Goal: Register for event/course

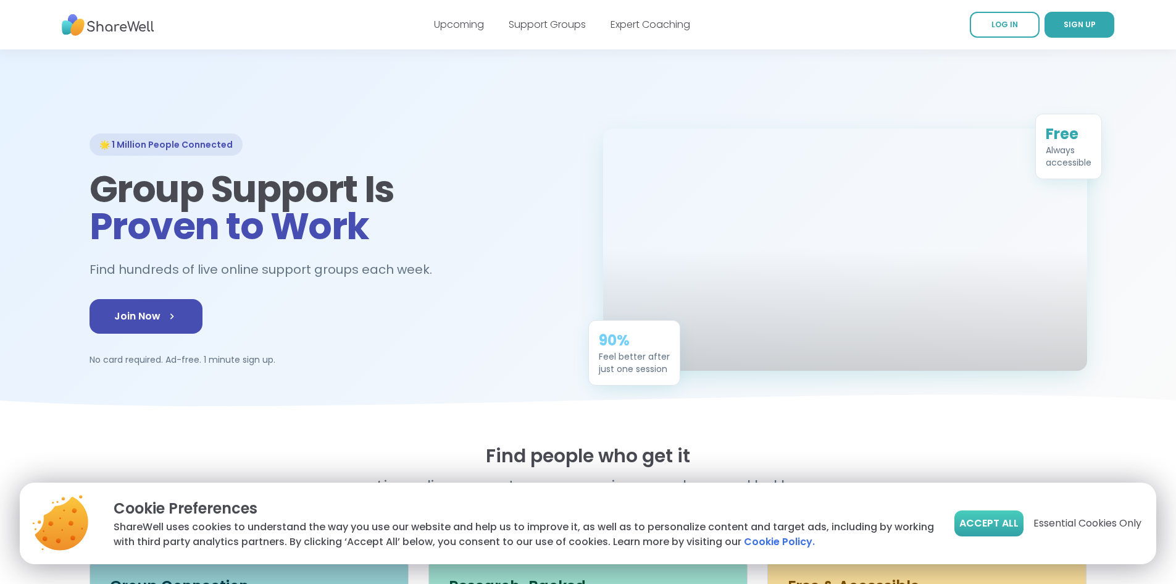
click at [1011, 528] on span "Accept All" at bounding box center [989, 523] width 59 height 15
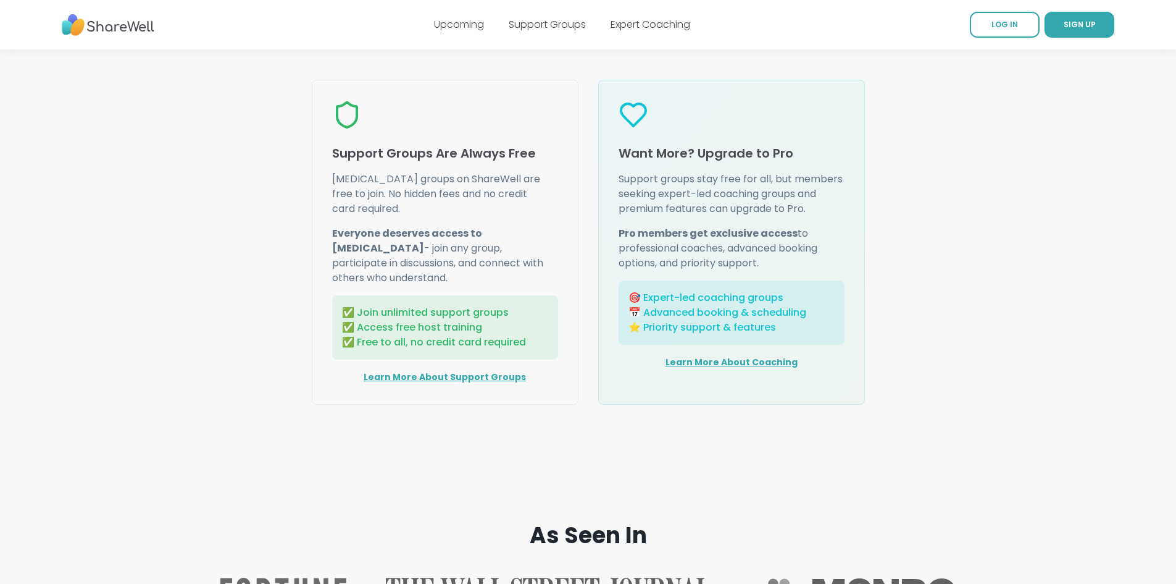
scroll to position [1358, 0]
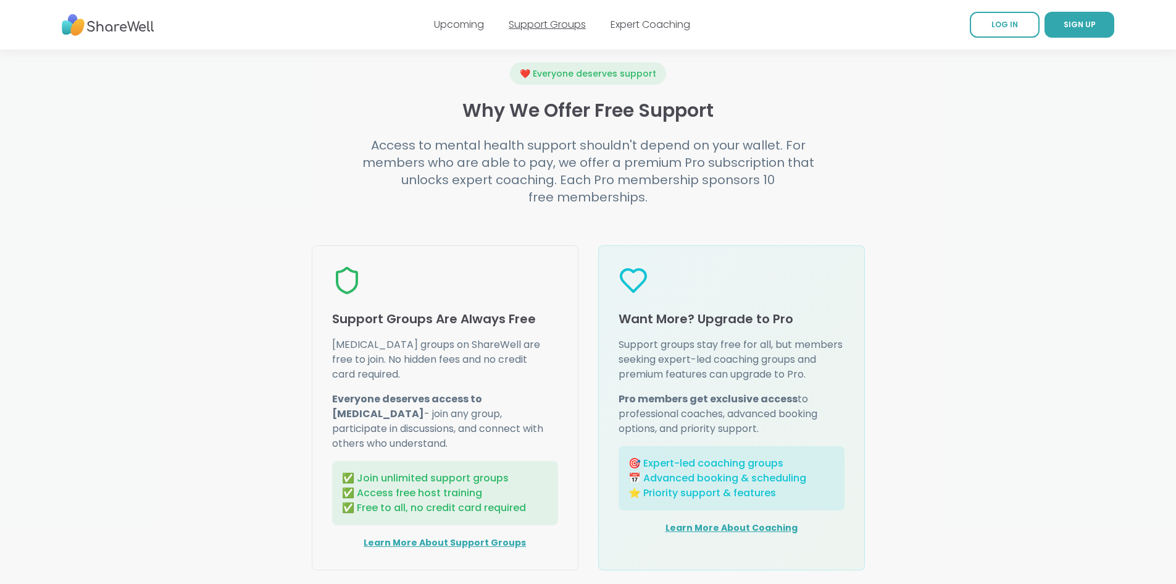
click at [571, 25] on link "Support Groups" at bounding box center [547, 24] width 77 height 14
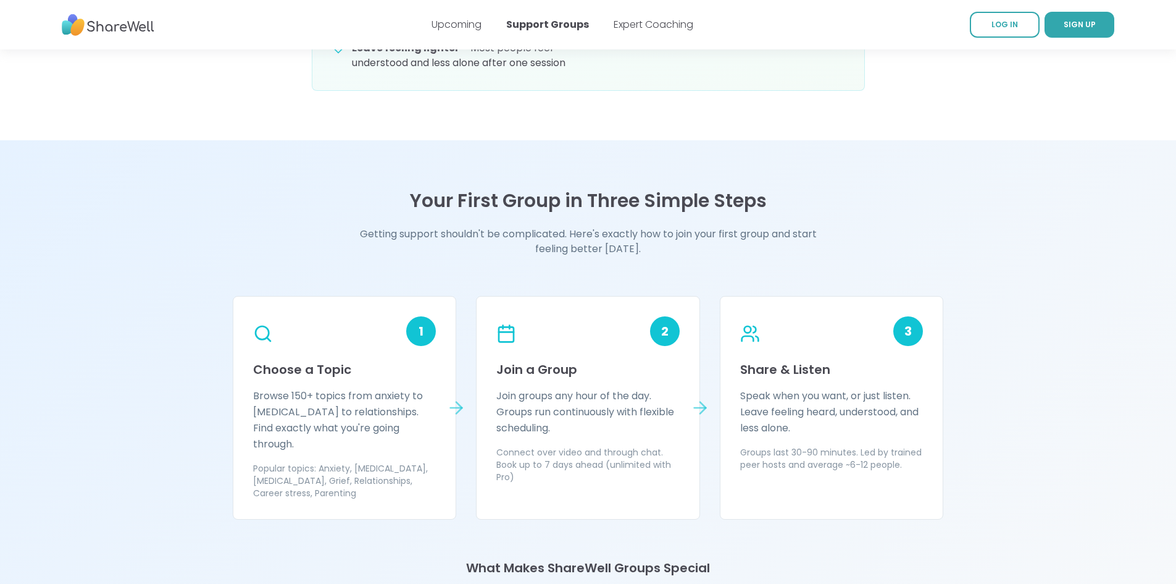
scroll to position [988, 0]
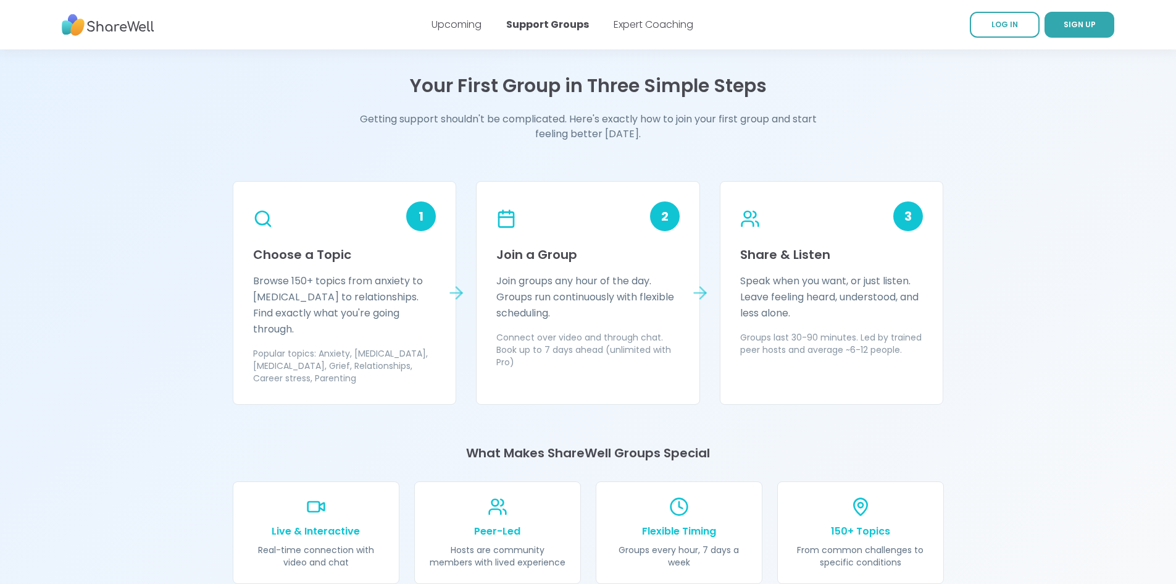
click at [650, 36] on div "Upcoming Support Groups Expert Coaching" at bounding box center [563, 24] width 262 height 35
click at [659, 19] on link "Expert Coaching" at bounding box center [654, 24] width 80 height 14
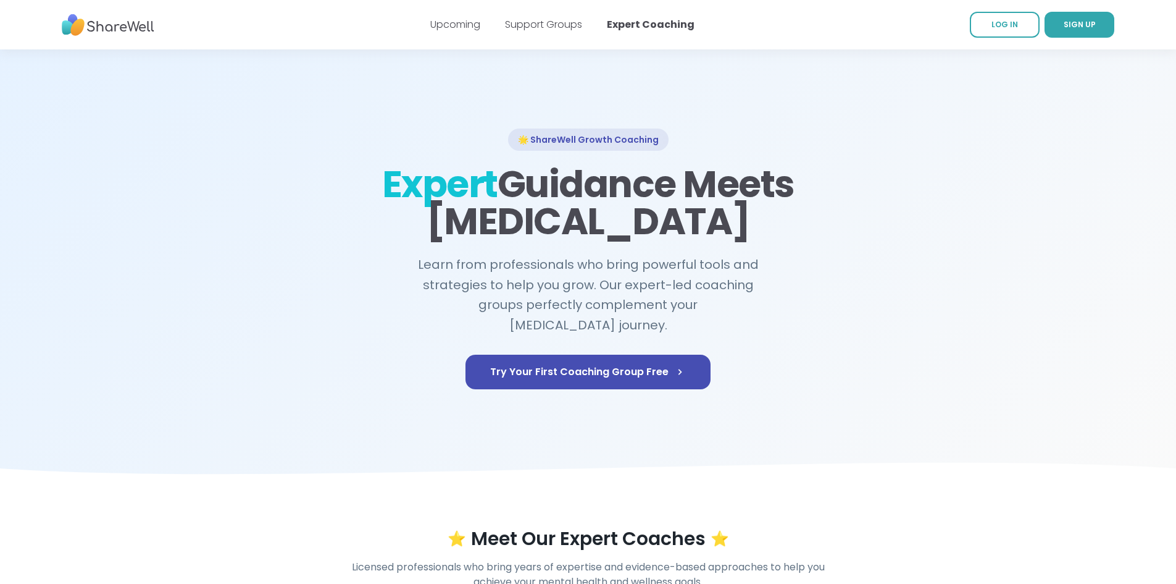
click at [487, 21] on div "Upcoming Support Groups Expert Coaching" at bounding box center [562, 24] width 264 height 35
click at [477, 25] on link "Upcoming" at bounding box center [455, 24] width 50 height 14
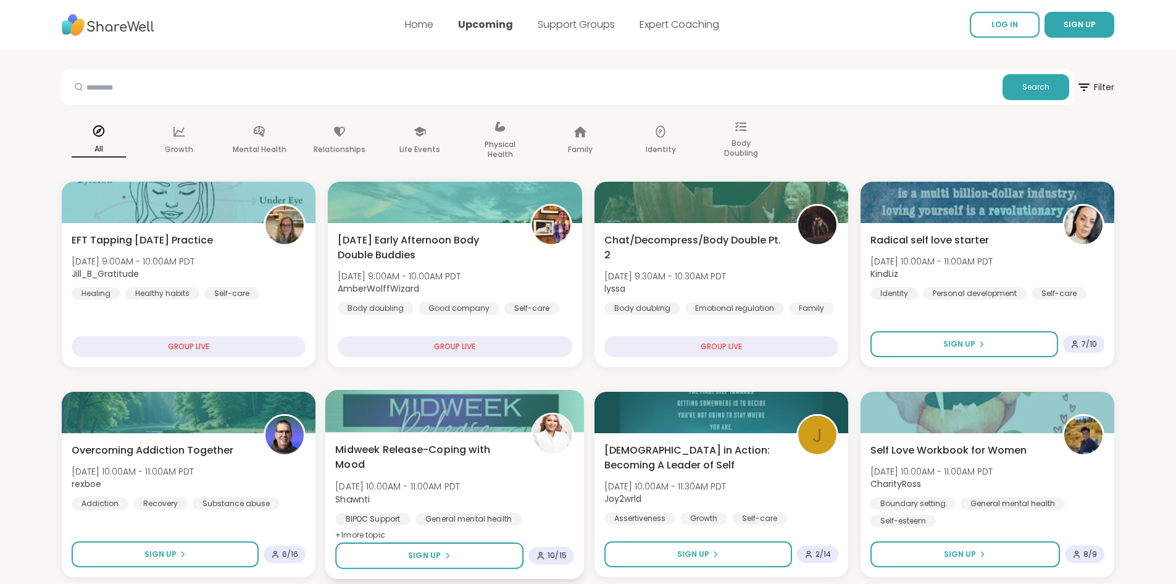
drag, startPoint x: 468, startPoint y: 420, endPoint x: 411, endPoint y: 424, distance: 57.6
click at [411, 424] on div at bounding box center [454, 411] width 259 height 42
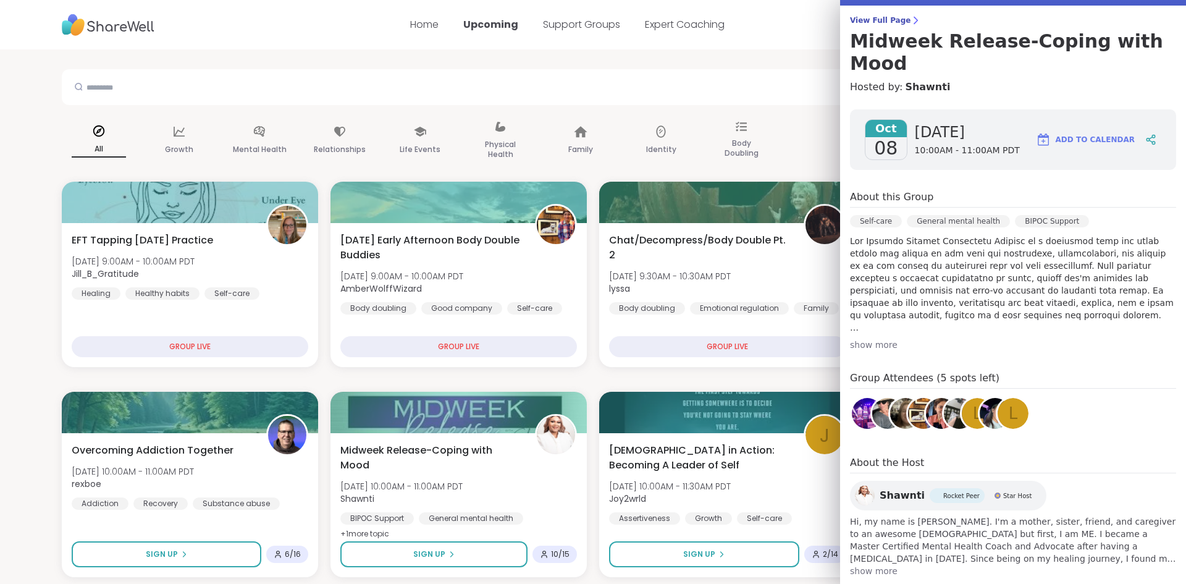
scroll to position [94, 0]
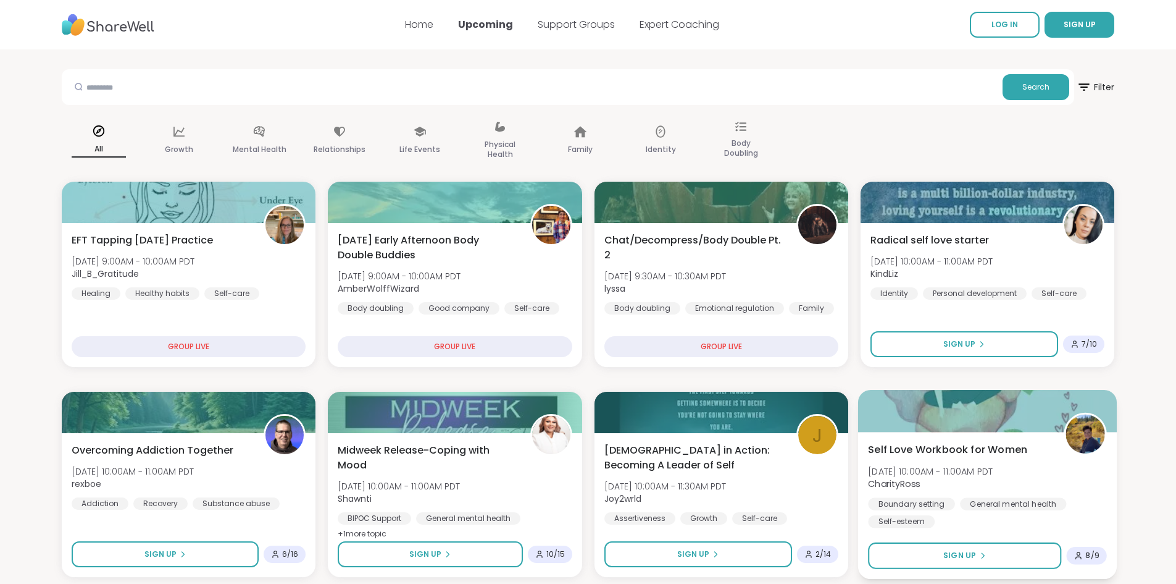
click at [1008, 407] on div at bounding box center [987, 411] width 259 height 42
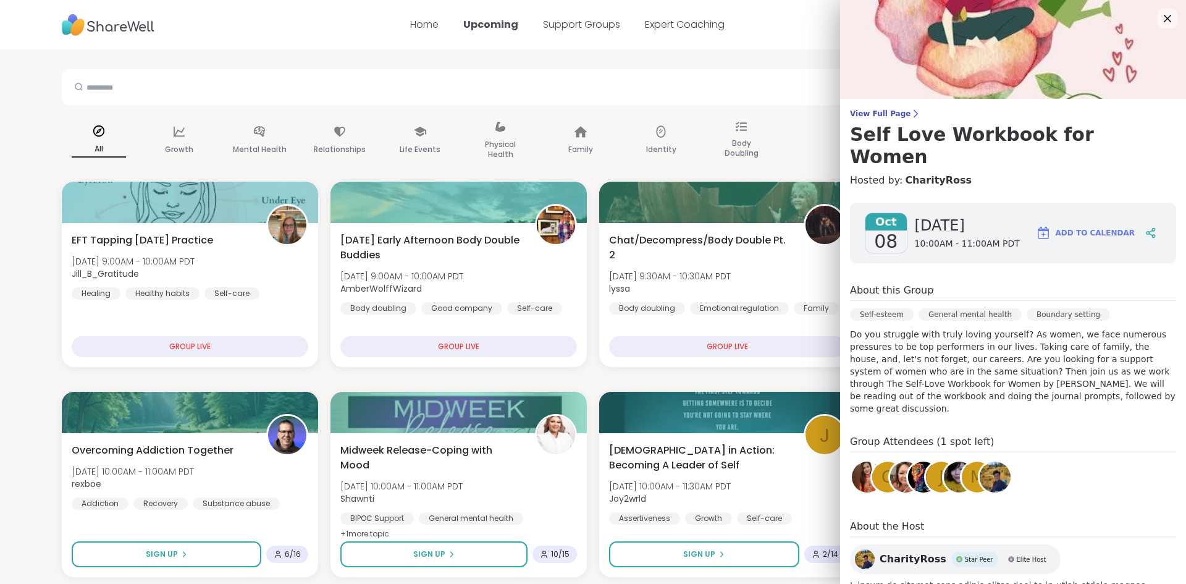
scroll to position [52, 0]
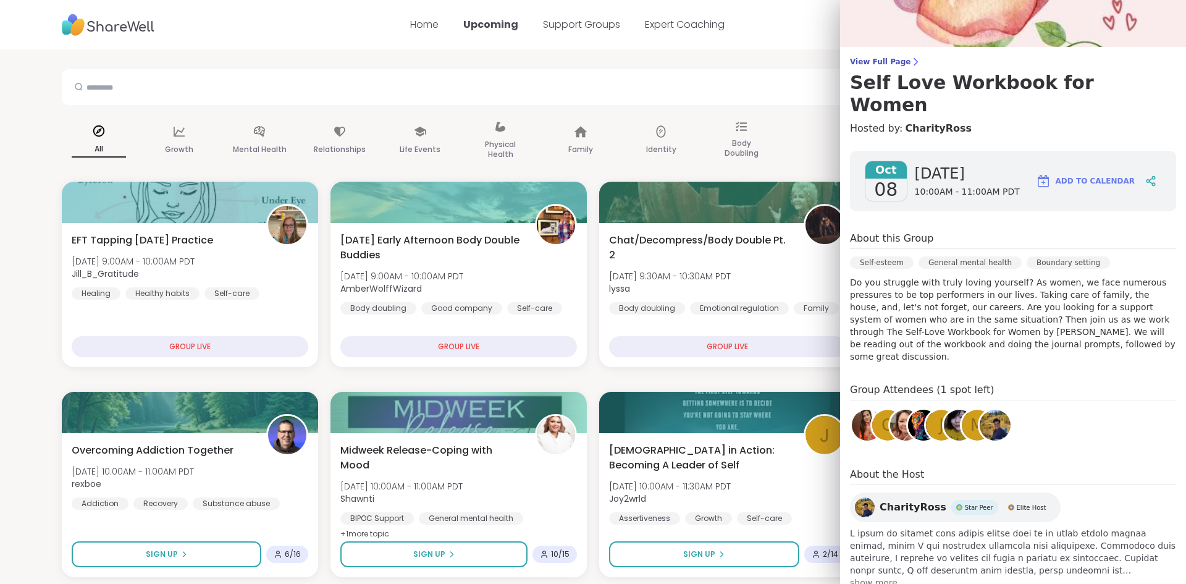
click at [875, 576] on span "show more" at bounding box center [1013, 582] width 326 height 12
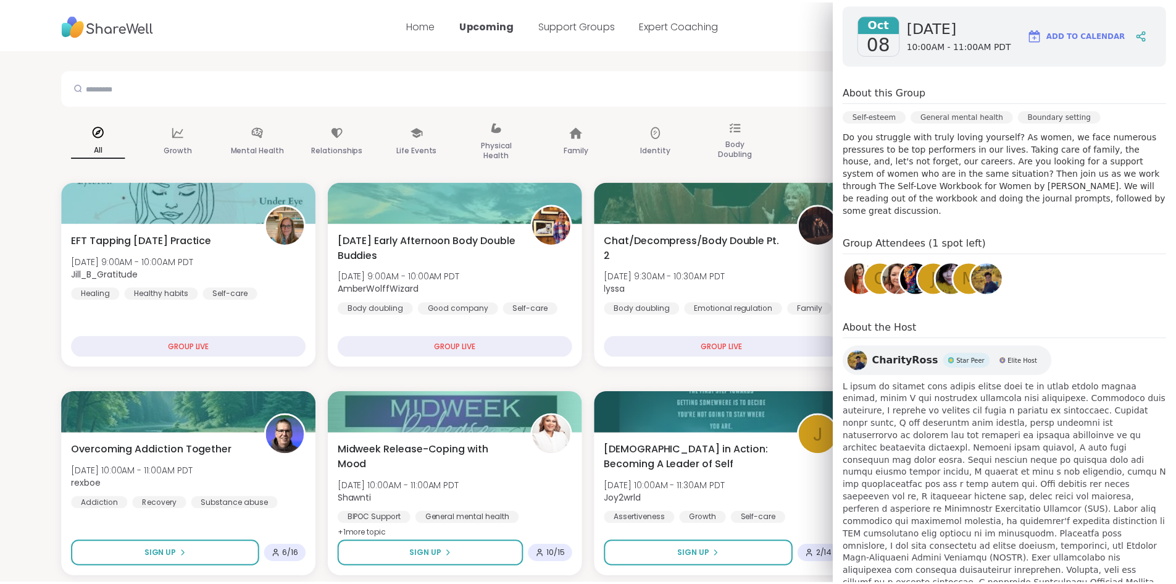
scroll to position [200, 0]
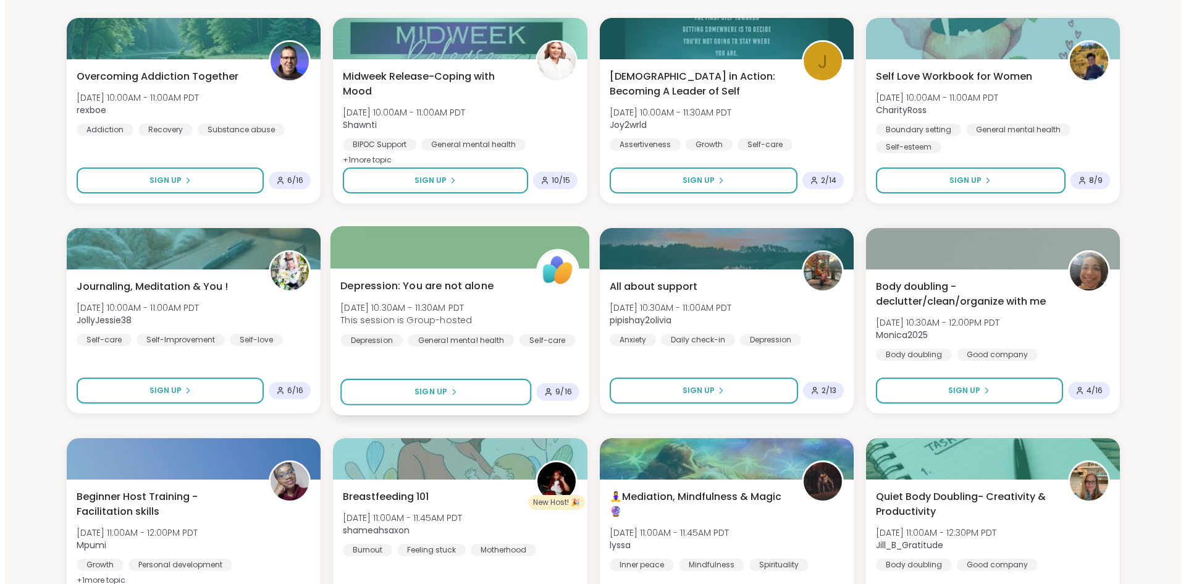
scroll to position [432, 0]
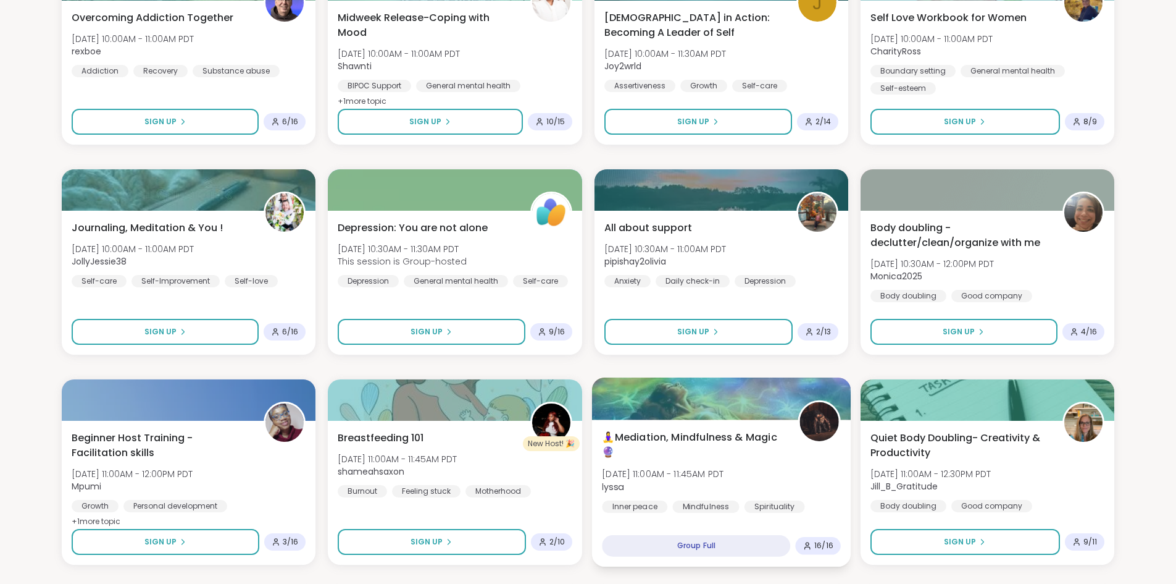
click at [740, 418] on div at bounding box center [721, 398] width 259 height 42
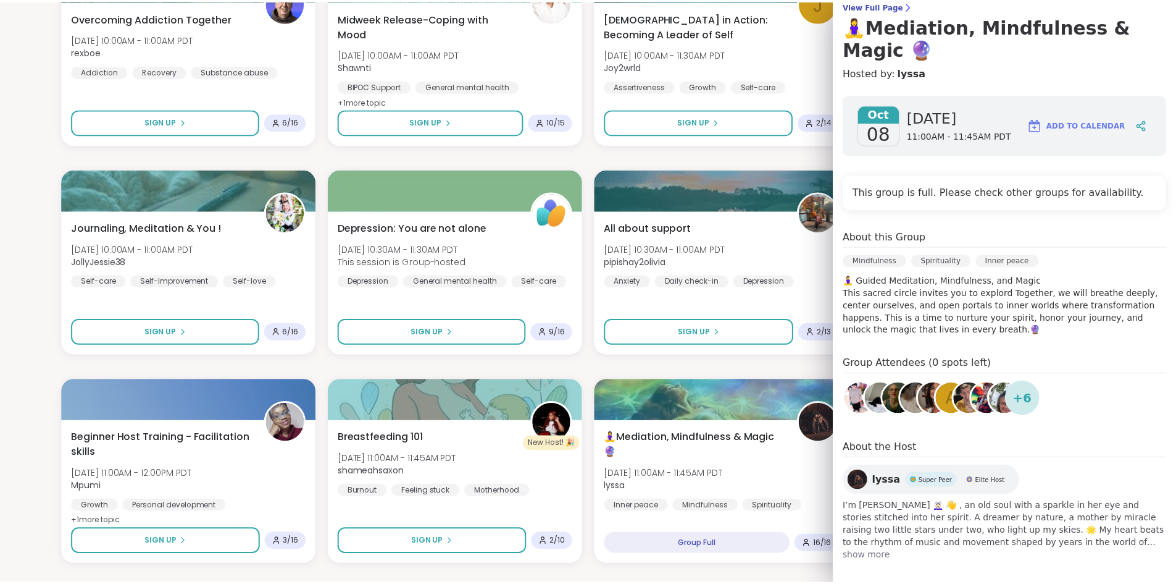
scroll to position [116, 0]
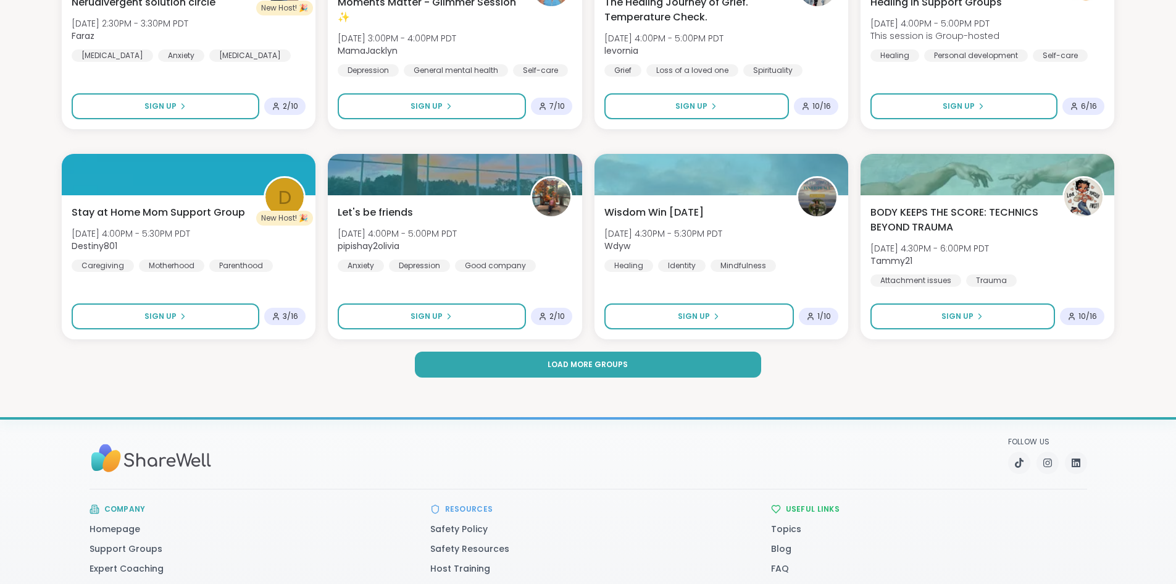
scroll to position [1729, 0]
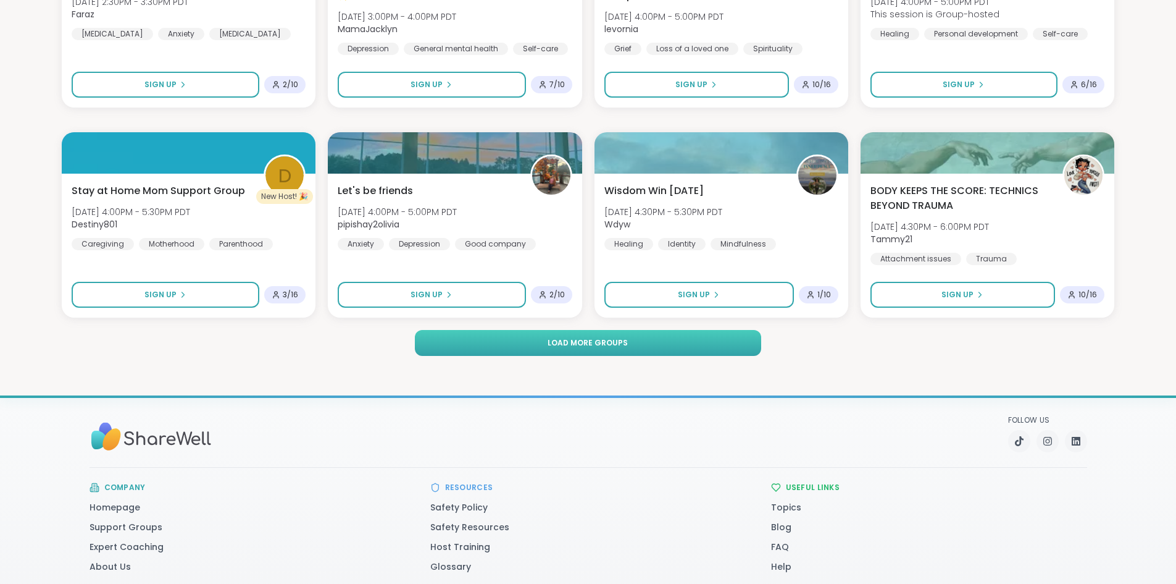
click at [525, 337] on button "Load more groups" at bounding box center [588, 343] width 346 height 26
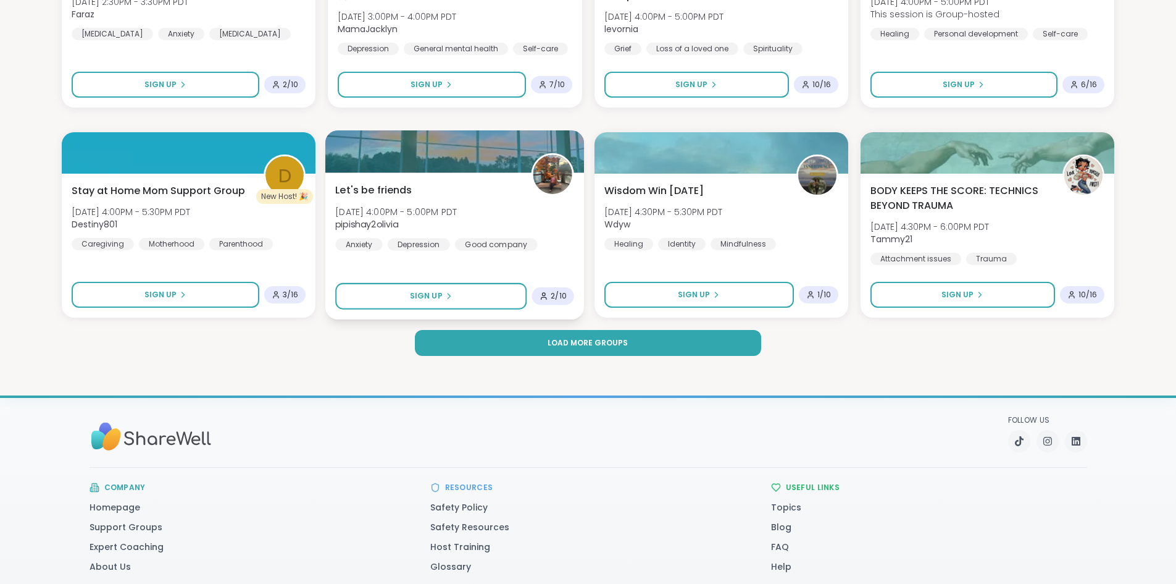
click at [477, 175] on div "Let's be friends [DATE] 4:00PM - 5:00PM PDT pipishay2olivia Anxiety [MEDICAL_DA…" at bounding box center [454, 245] width 259 height 147
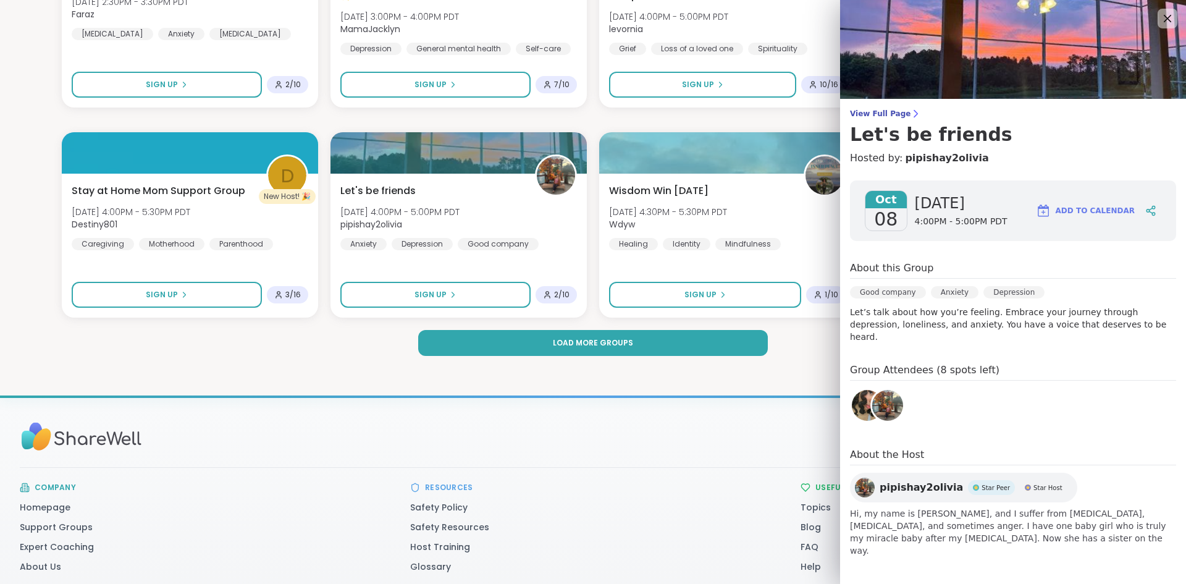
click at [312, 340] on div "Load more groups" at bounding box center [593, 343] width 1062 height 26
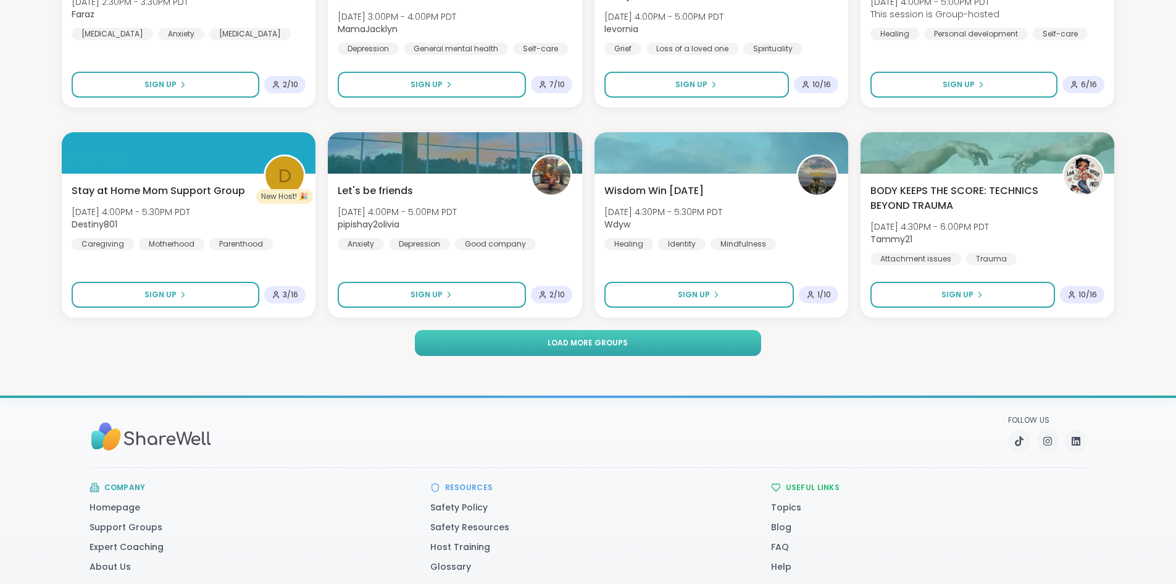
click at [520, 349] on button "Load more groups" at bounding box center [588, 343] width 346 height 26
